Goal: Information Seeking & Learning: Learn about a topic

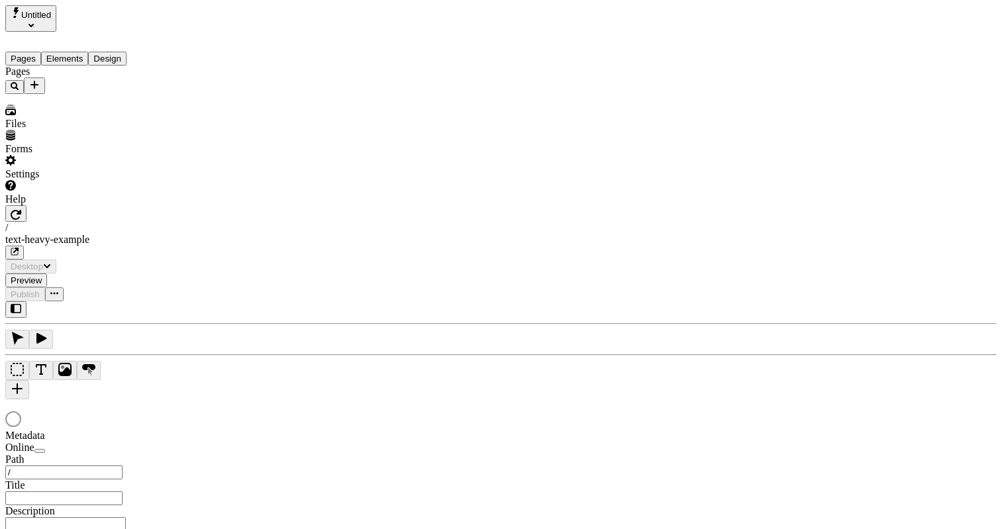
type input "/text-heavy-example"
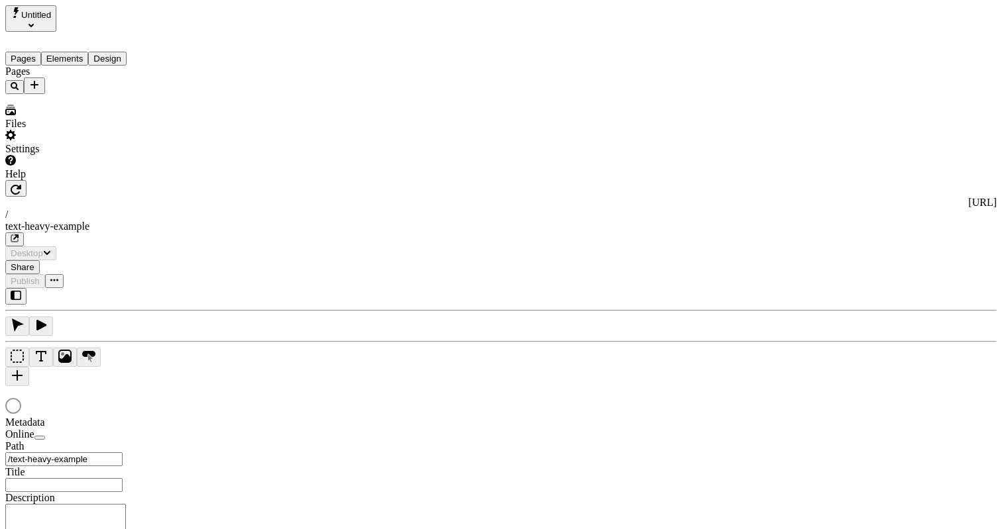
type input "This is my wonderful title and I'm proud of it."
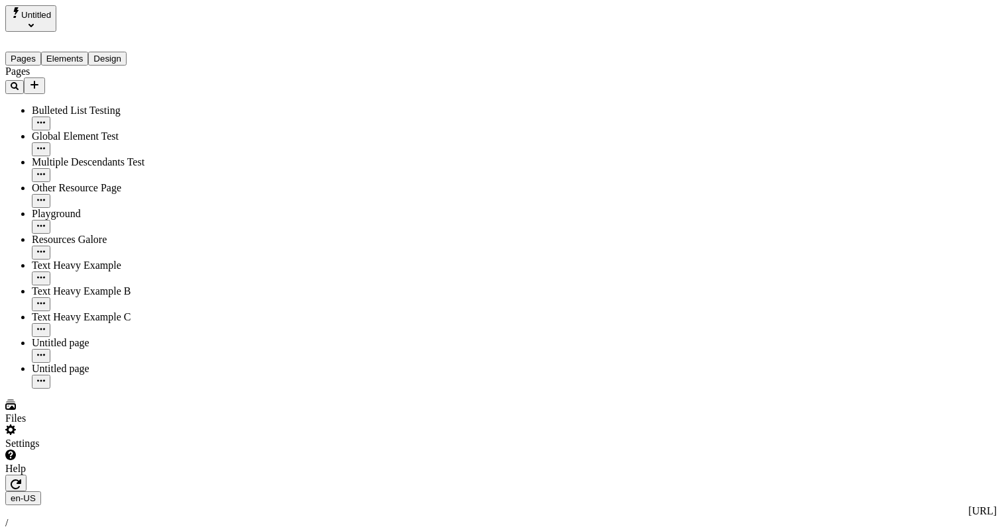
type input "/text-heavy-example"
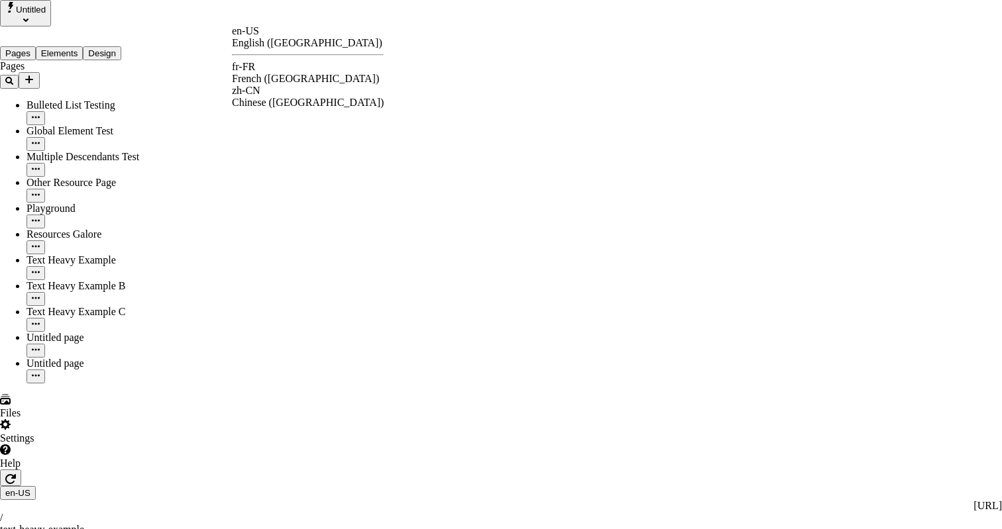
click at [266, 65] on div "fr-FR French ([GEOGRAPHIC_DATA])" at bounding box center [308, 73] width 152 height 24
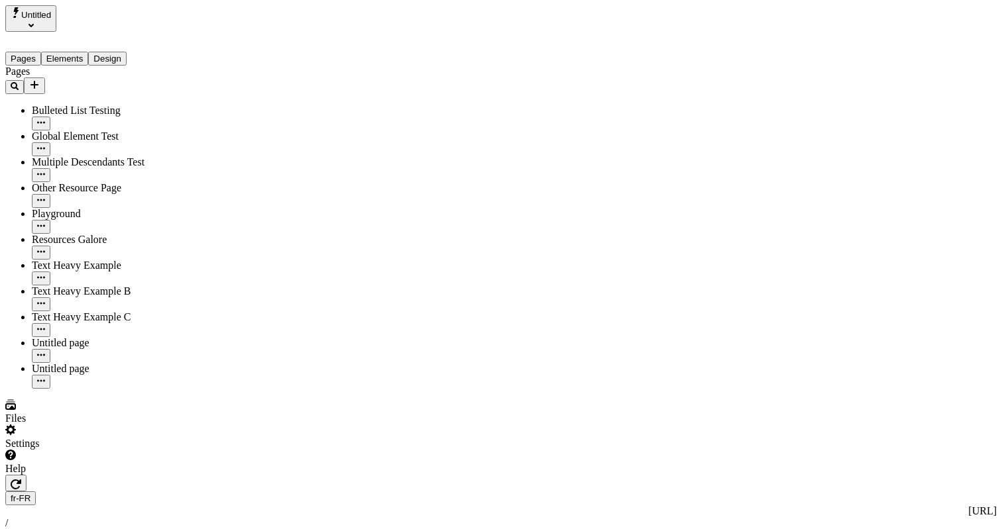
type input "Translations Example: Text Heavy Page"
type textarea "This is a sample description for a page that contains a lot of text."
type input "/text-heavy-example"
click at [89, 52] on button "Elements" at bounding box center [65, 59] width 48 height 14
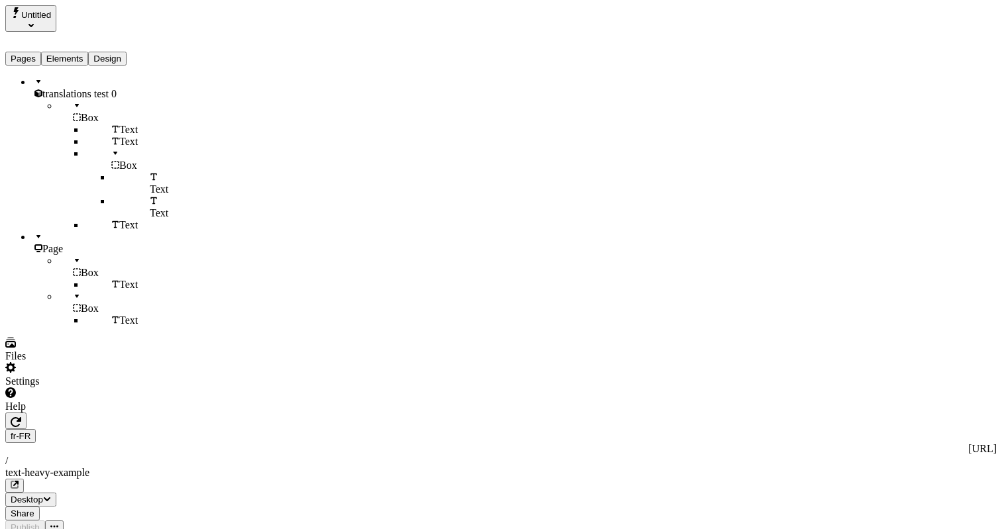
click at [124, 388] on div "Settings" at bounding box center [90, 374] width 171 height 25
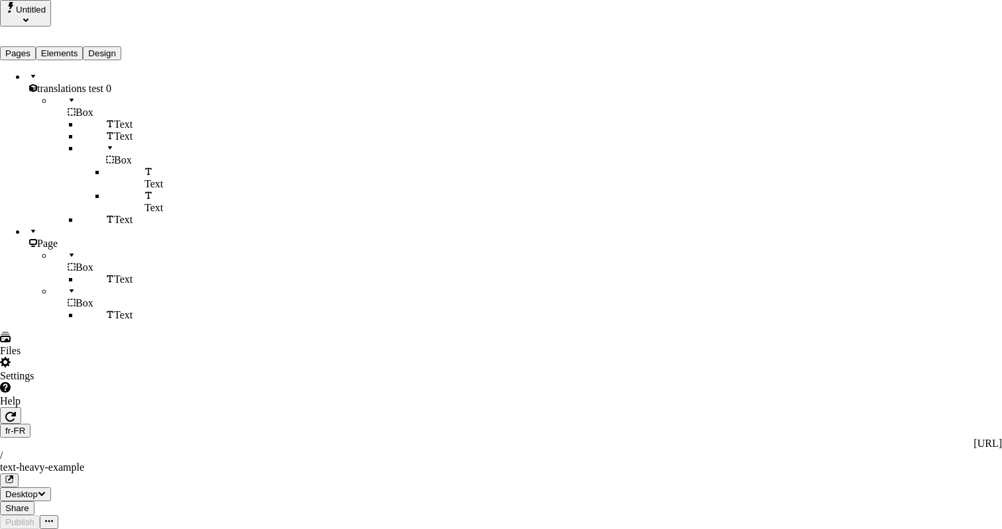
drag, startPoint x: 543, startPoint y: 100, endPoint x: 590, endPoint y: 100, distance: 46.4
drag, startPoint x: 594, startPoint y: 141, endPoint x: 588, endPoint y: 94, distance: 47.3
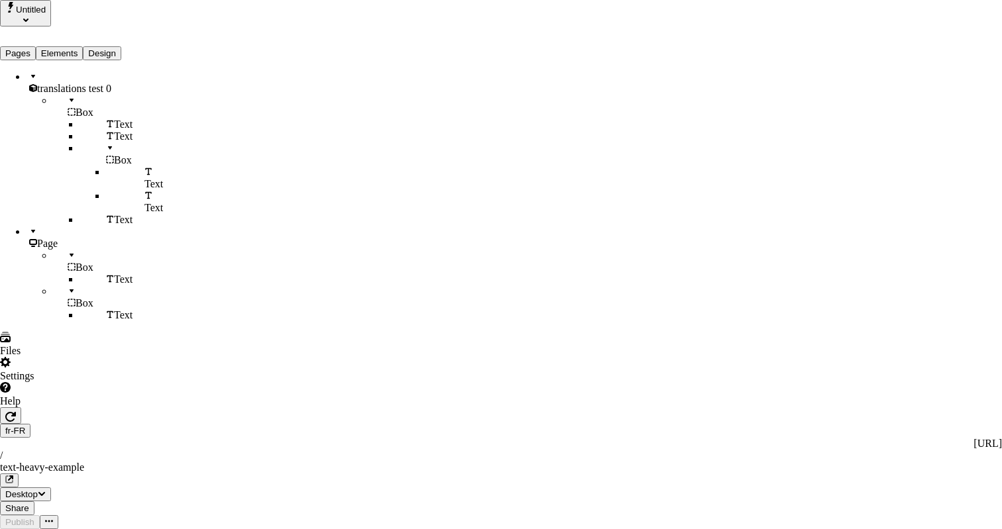
drag, startPoint x: 541, startPoint y: 66, endPoint x: 565, endPoint y: 258, distance: 194.3
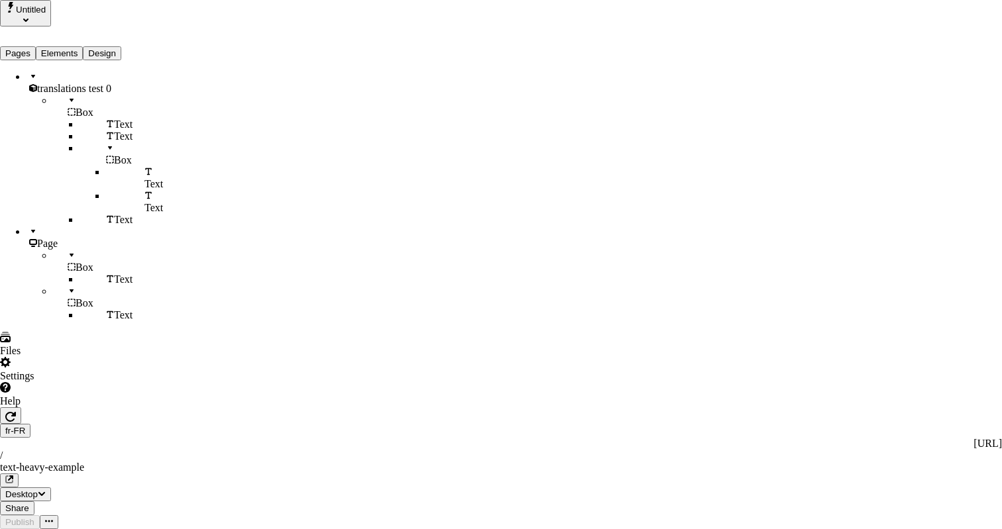
drag, startPoint x: 622, startPoint y: 445, endPoint x: 622, endPoint y: 174, distance: 271.6
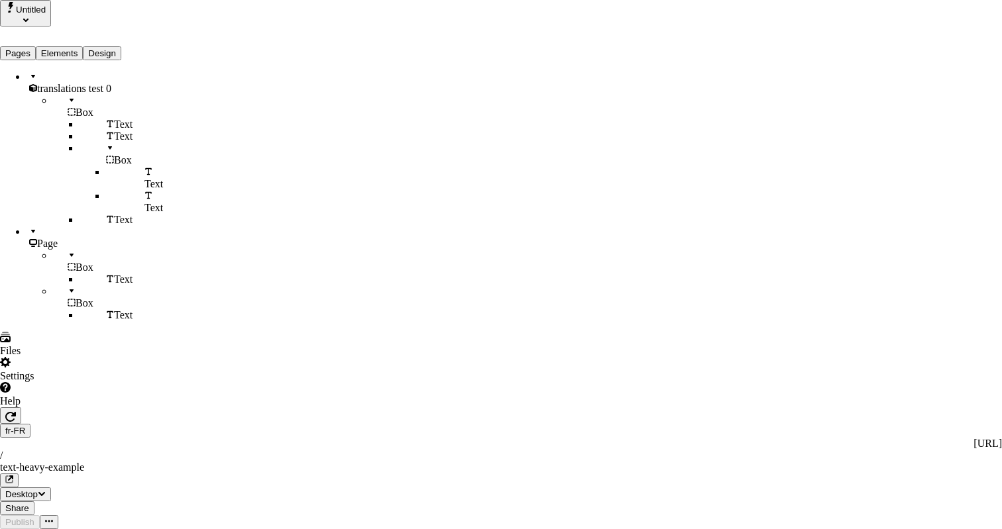
drag, startPoint x: 532, startPoint y: 80, endPoint x: 571, endPoint y: 334, distance: 256.7
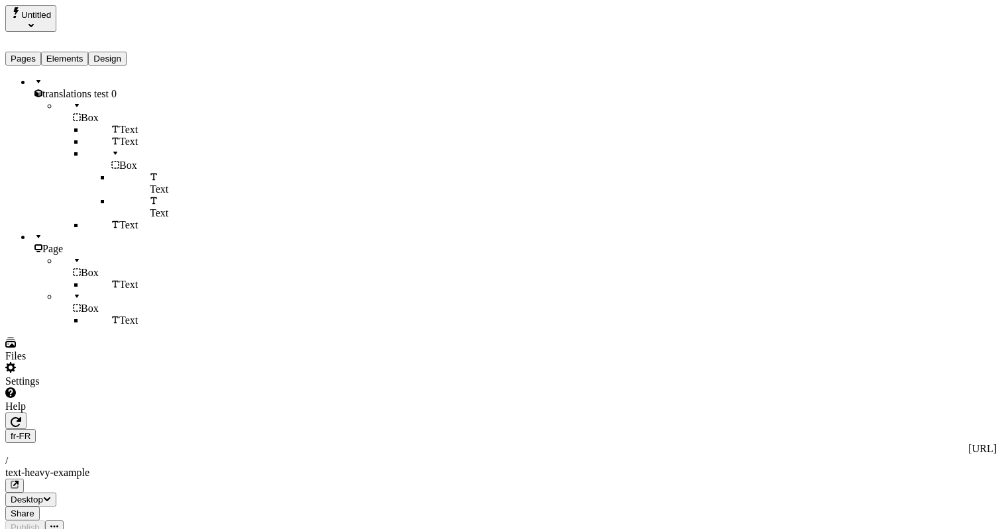
click at [129, 388] on div "Settings" at bounding box center [90, 374] width 171 height 25
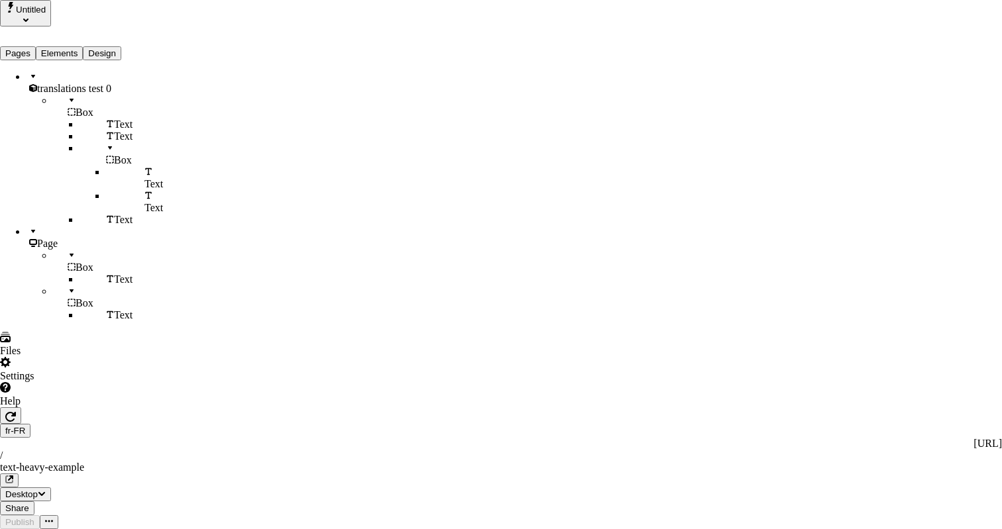
drag, startPoint x: 541, startPoint y: 99, endPoint x: 592, endPoint y: 100, distance: 51.7
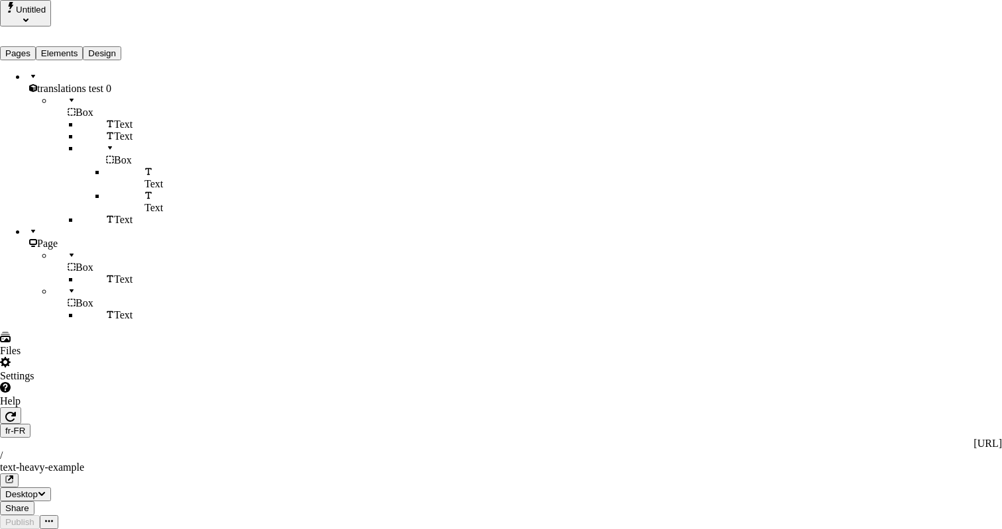
drag, startPoint x: 572, startPoint y: 187, endPoint x: 572, endPoint y: 60, distance: 127.2
